Goal: Task Accomplishment & Management: Manage account settings

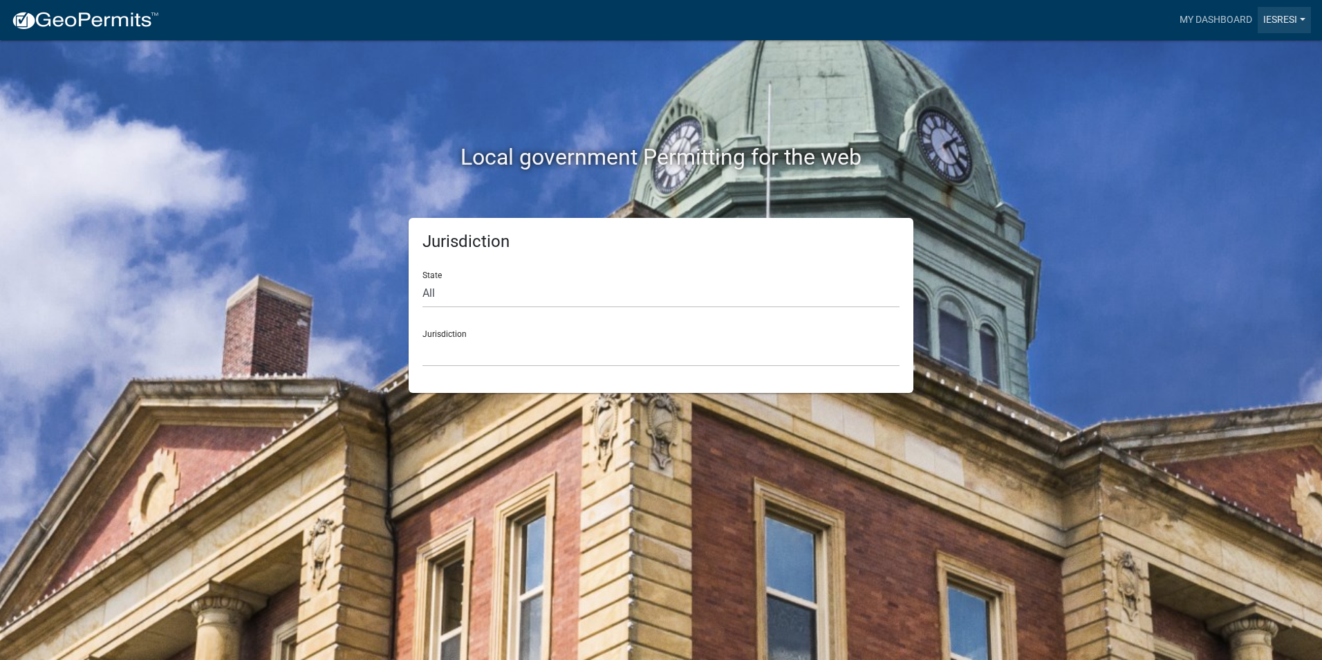
click at [1267, 23] on link "IESResi" at bounding box center [1284, 20] width 53 height 26
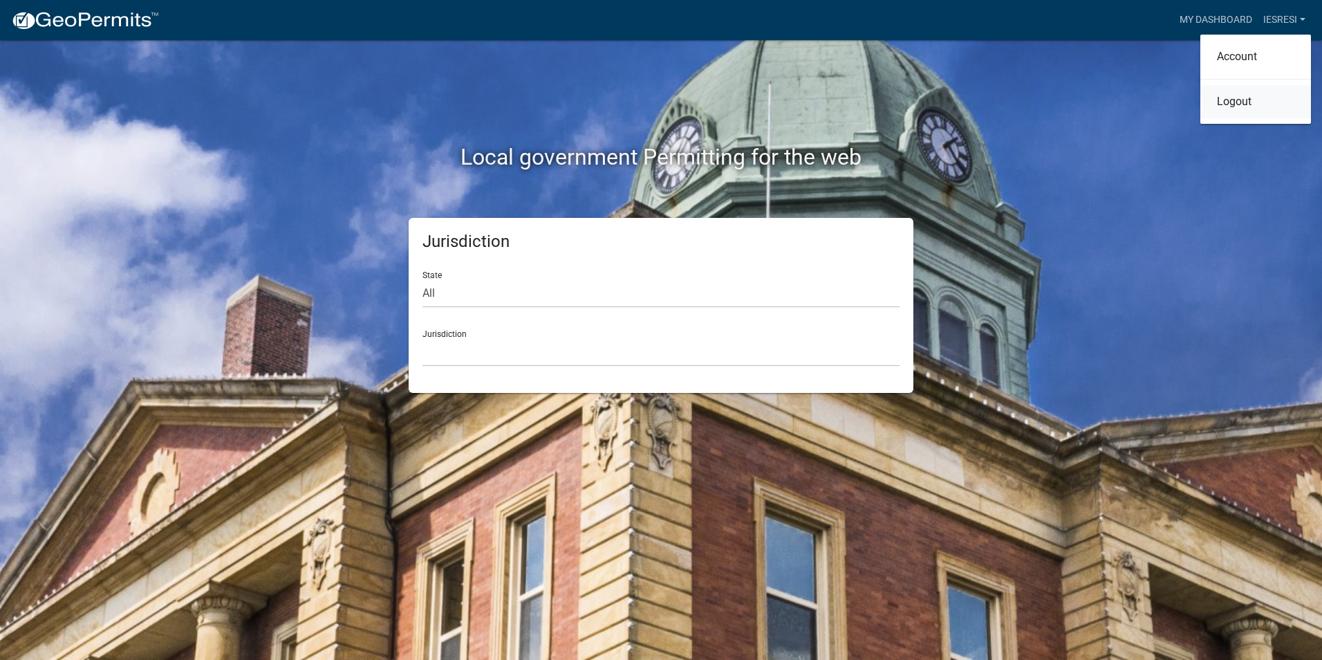
click at [1243, 104] on link "Logout" at bounding box center [1255, 101] width 111 height 33
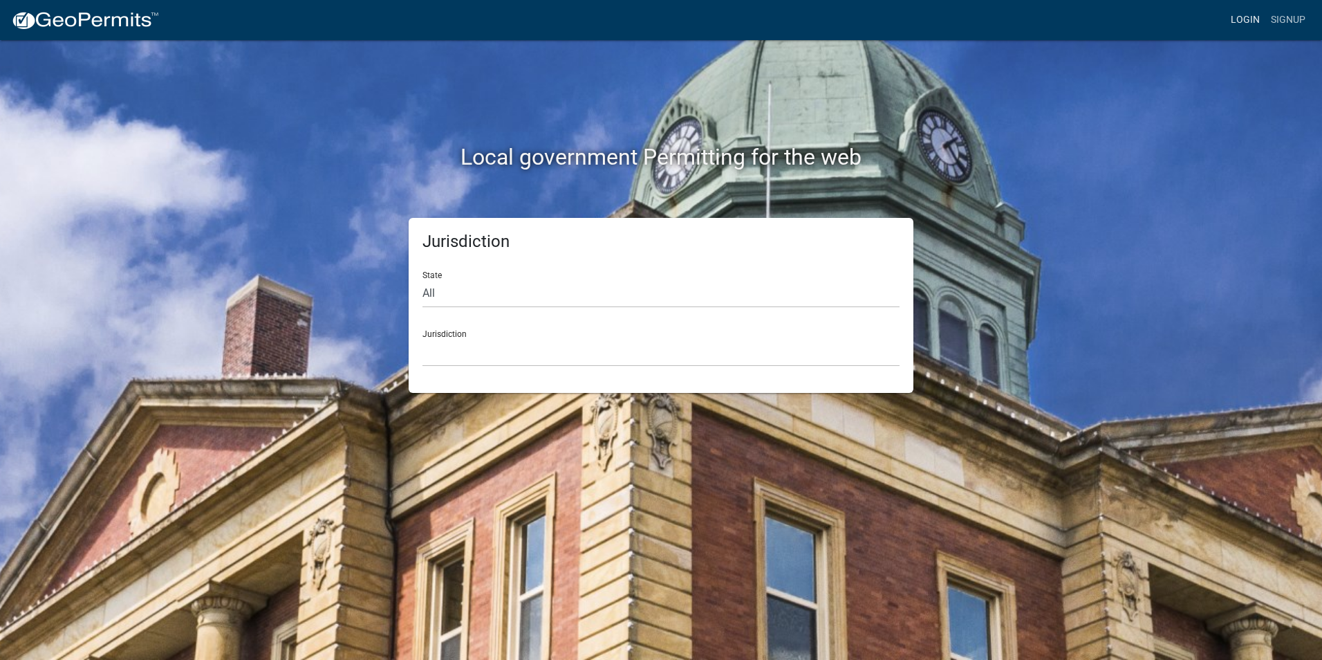
click at [1254, 19] on link "Login" at bounding box center [1245, 20] width 40 height 26
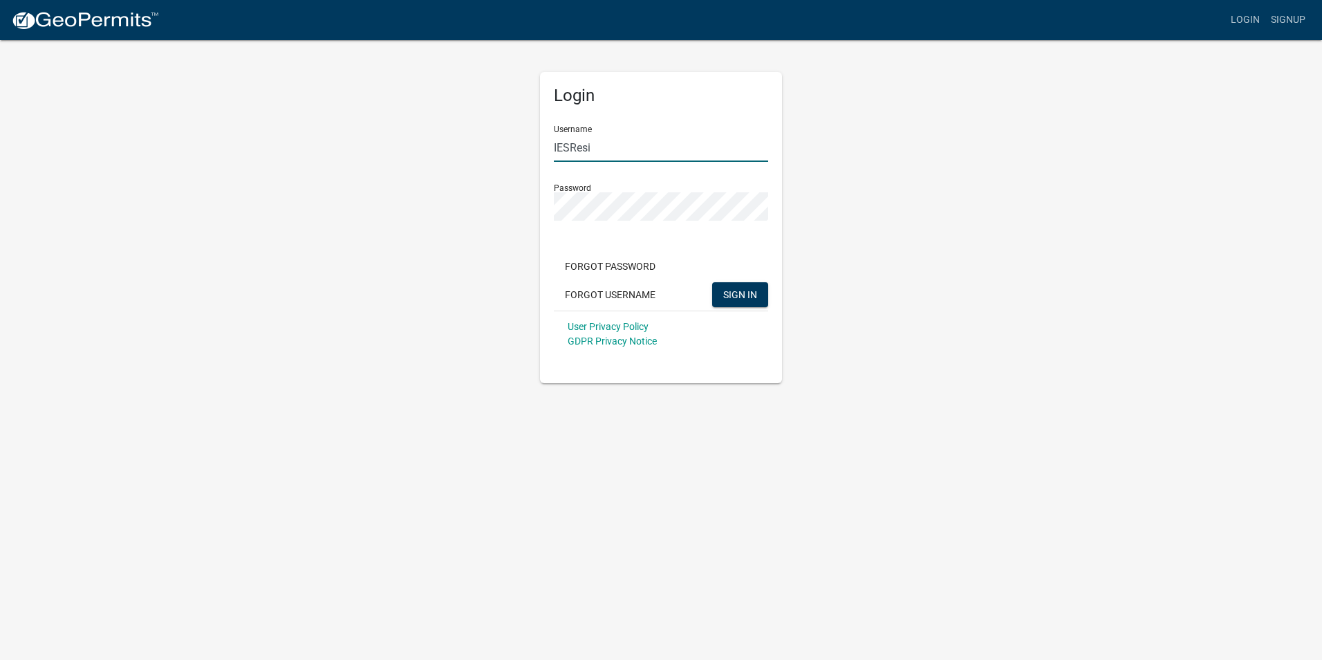
click at [651, 149] on input "IESResi" at bounding box center [661, 147] width 214 height 28
click at [647, 149] on input "IESResi" at bounding box center [661, 147] width 214 height 28
type input "BabakNoory"
click at [749, 301] on button "SIGN IN" at bounding box center [740, 294] width 56 height 25
